Goal: Information Seeking & Learning: Learn about a topic

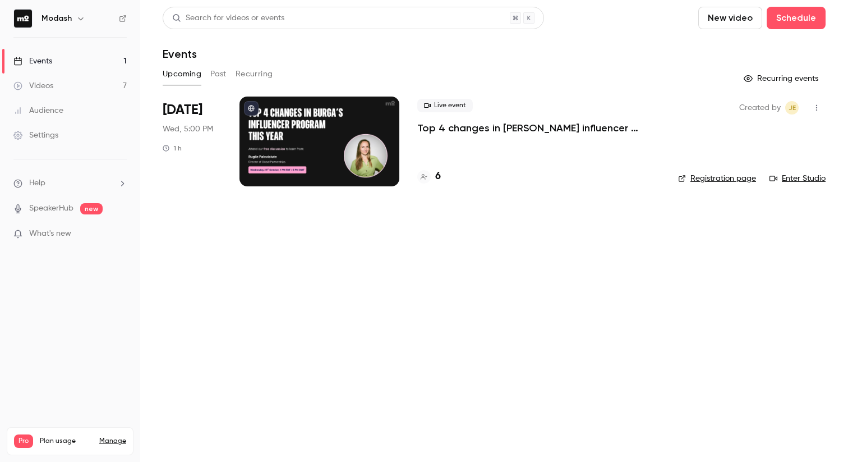
click at [425, 177] on icon at bounding box center [424, 177] width 7 height 6
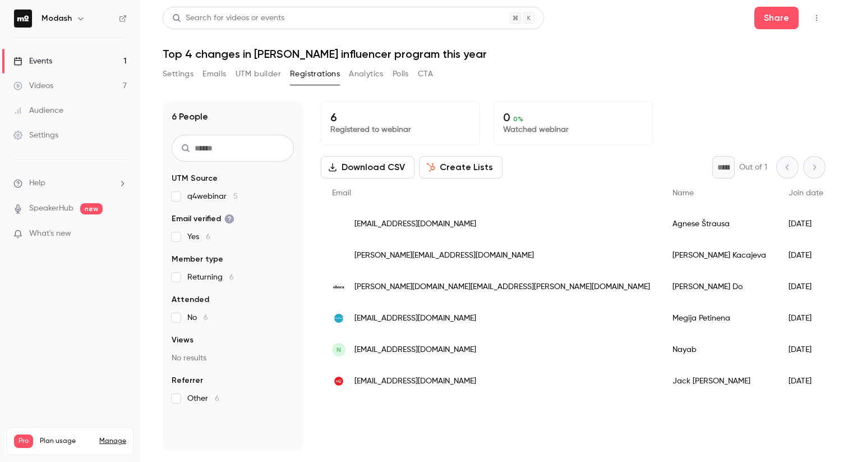
click at [75, 55] on link "Events 1" at bounding box center [70, 61] width 140 height 25
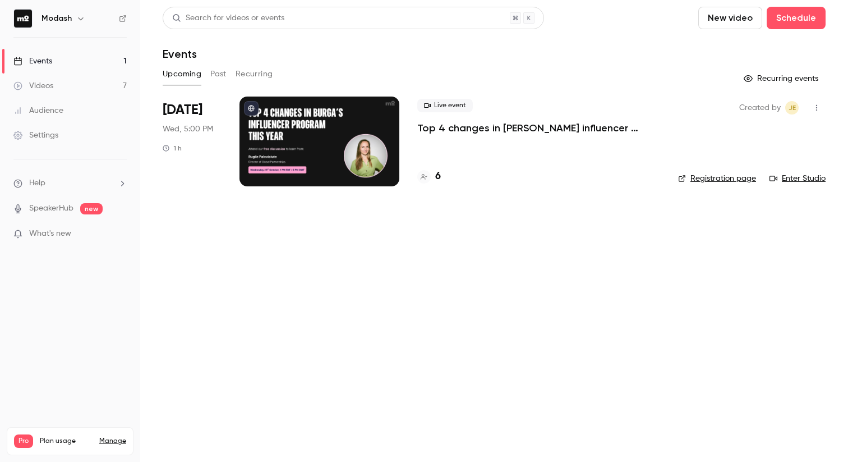
click at [218, 77] on button "Past" at bounding box center [218, 74] width 16 height 18
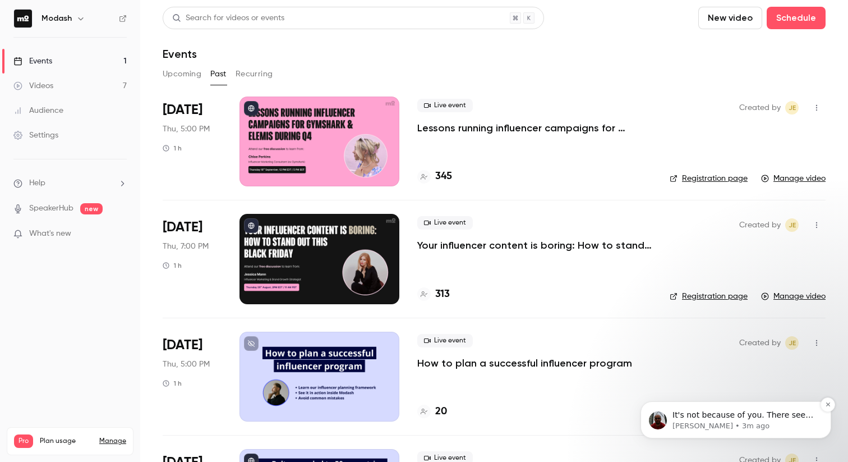
click at [706, 413] on p "It's not because of you. There seem to have a bug, but we don't have the cause …" at bounding box center [744, 414] width 145 height 11
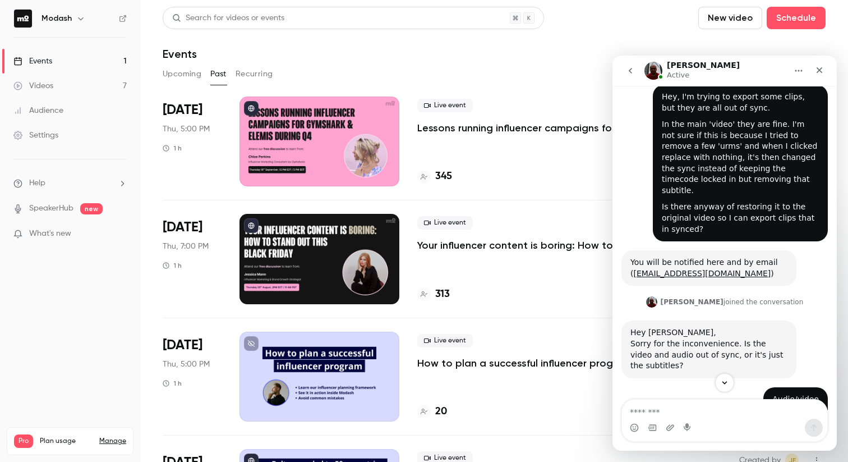
scroll to position [177, 0]
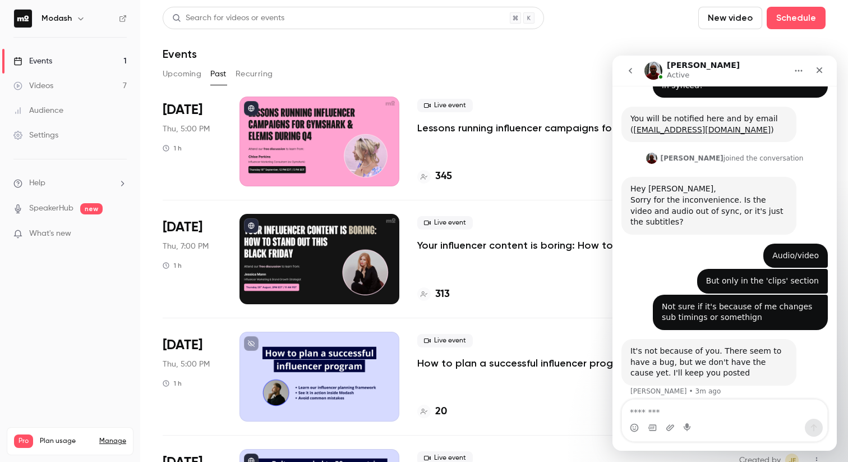
click at [732, 405] on textarea "Message…" at bounding box center [724, 408] width 205 height 19
type textarea "**********"
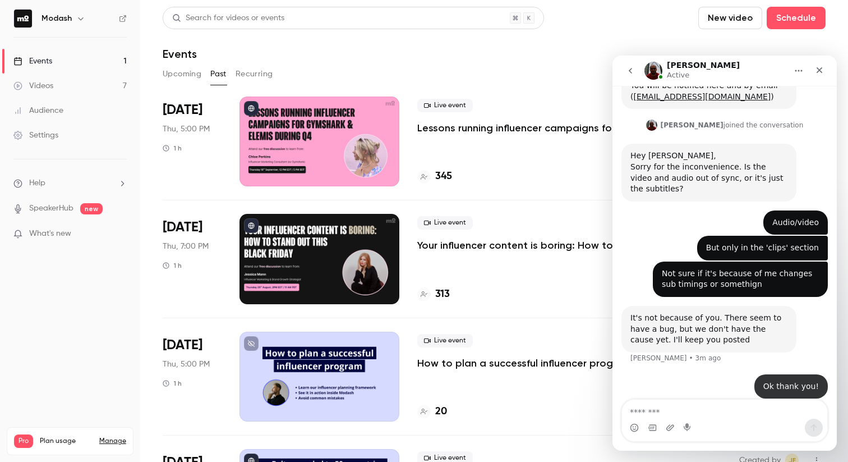
scroll to position [211, 0]
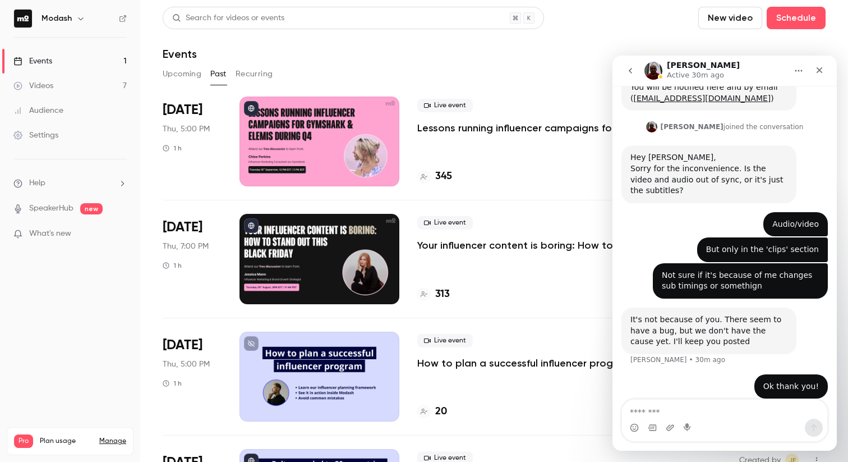
scroll to position [211, 0]
click at [60, 58] on link "Events 1" at bounding box center [70, 61] width 140 height 25
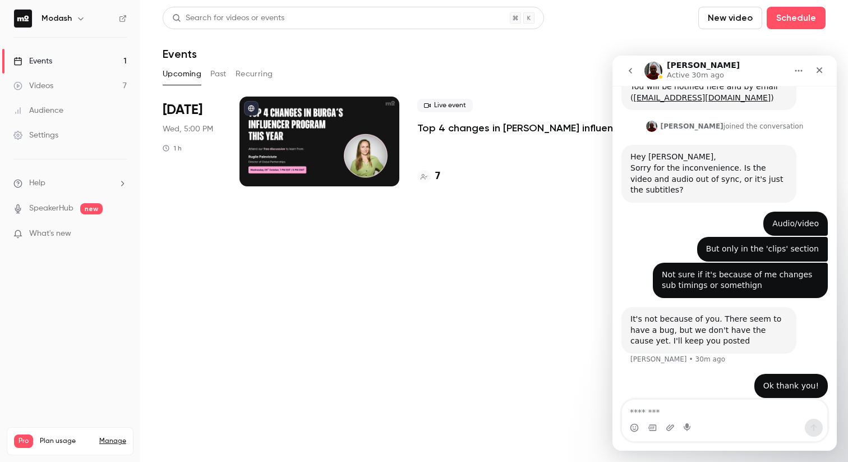
click at [422, 182] on div at bounding box center [423, 176] width 13 height 13
